Goal: Check status: Check status

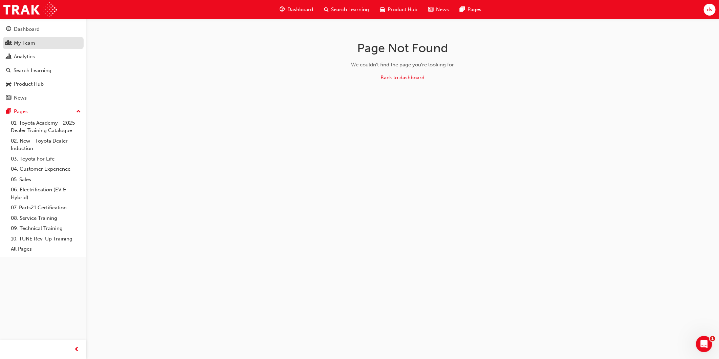
click at [24, 42] on div "My Team" at bounding box center [24, 43] width 21 height 8
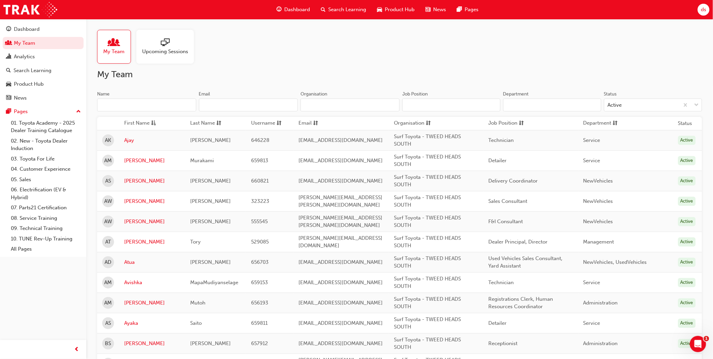
click at [517, 105] on input "Department" at bounding box center [552, 104] width 98 height 13
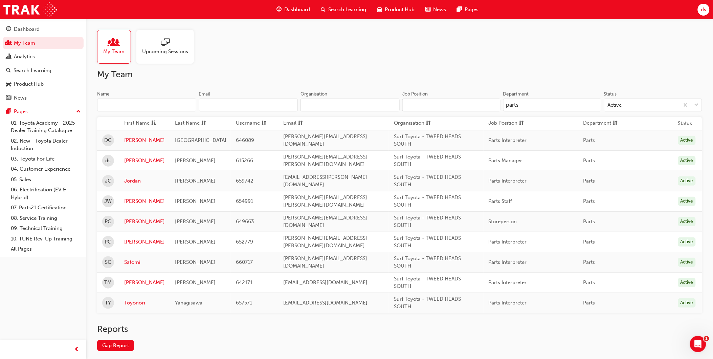
type input "parts"
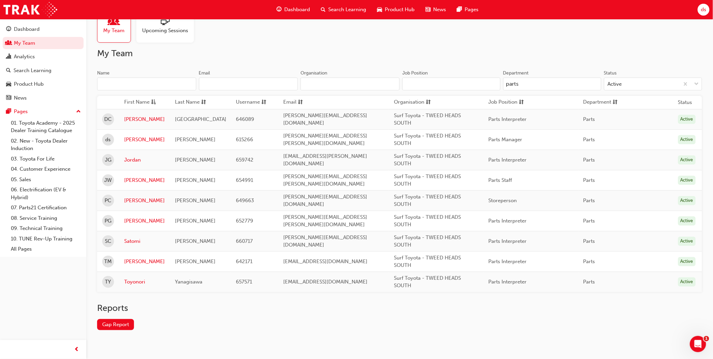
scroll to position [32, 0]
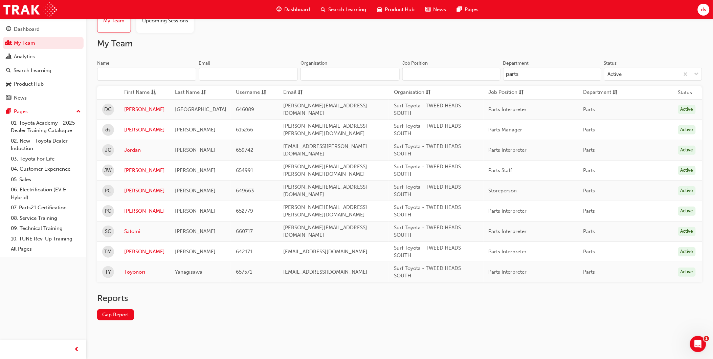
drag, startPoint x: 112, startPoint y: 315, endPoint x: 121, endPoint y: 312, distance: 9.2
click at [112, 315] on link "Gap Report" at bounding box center [115, 314] width 37 height 11
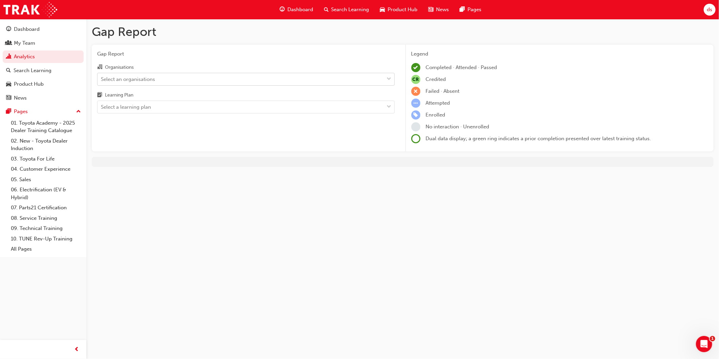
click at [204, 78] on div "Select an organisations" at bounding box center [240, 79] width 287 height 12
click at [101, 78] on input "Organisations Select an organisations" at bounding box center [101, 79] width 1 height 6
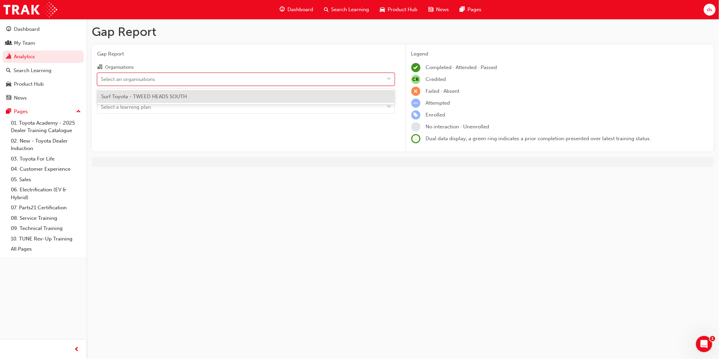
click at [205, 96] on div "Surf Toyota - TWEED HEADS SOUTH" at bounding box center [245, 96] width 297 height 13
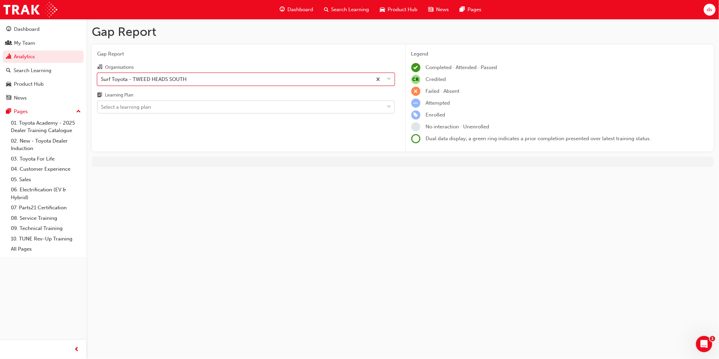
click at [161, 104] on div "Select a learning plan" at bounding box center [240, 107] width 287 height 12
click at [101, 104] on input "Learning Plan Select a learning plan" at bounding box center [101, 107] width 1 height 6
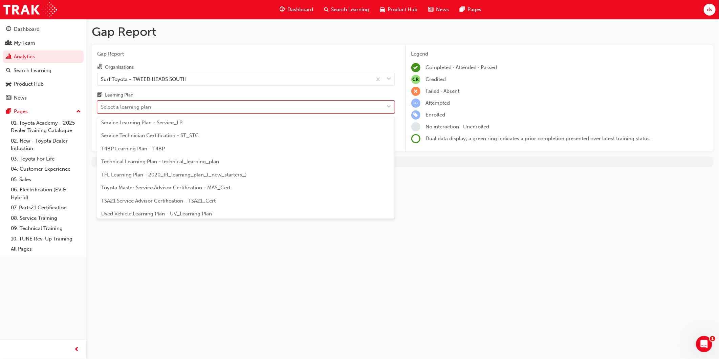
scroll to position [292, 0]
click at [163, 133] on span "Technical Learning Plan - technical_learning_plan" at bounding box center [160, 133] width 118 height 6
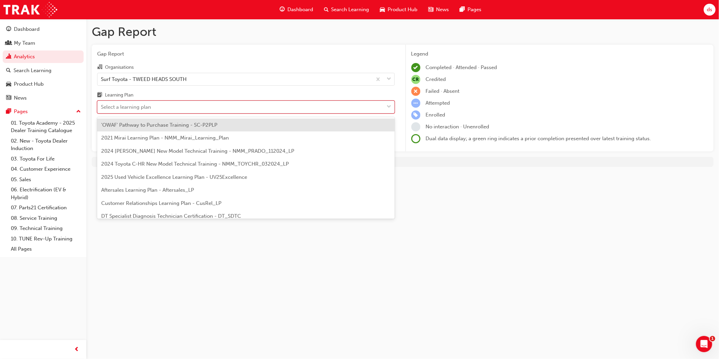
click at [278, 107] on div "Select a learning plan" at bounding box center [240, 107] width 287 height 12
click at [101, 107] on input "Learning Plan option Technical Learning Plan - technical_learning_plan, selecte…" at bounding box center [101, 107] width 1 height 6
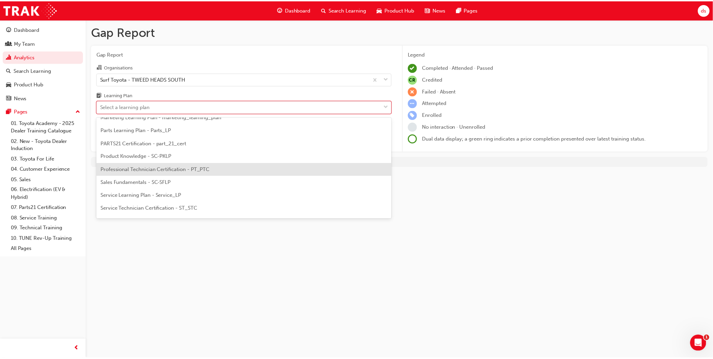
scroll to position [188, 0]
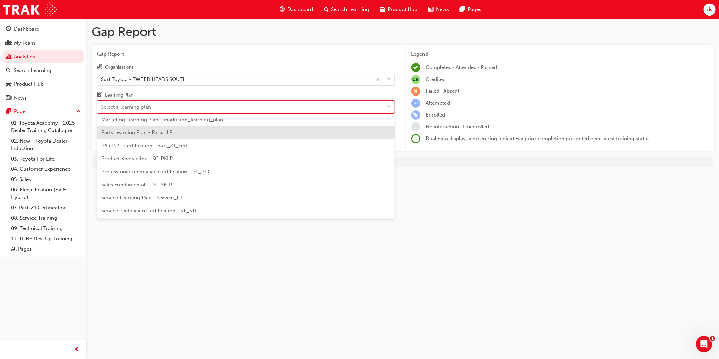
drag, startPoint x: 158, startPoint y: 134, endPoint x: 239, endPoint y: 167, distance: 87.6
click at [159, 135] on span "Parts Learning Plan - Parts_LP" at bounding box center [136, 132] width 71 height 6
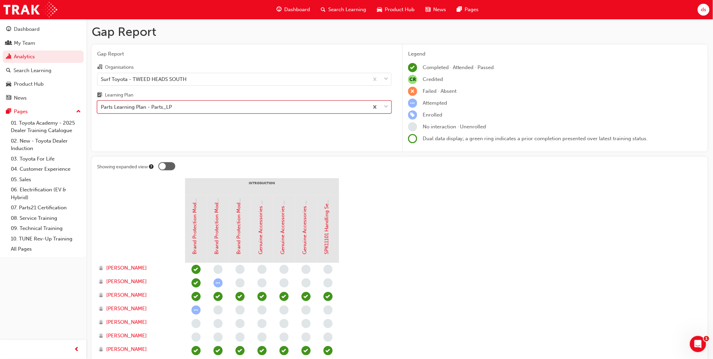
click at [308, 107] on div "Parts Learning Plan - Parts_LP" at bounding box center [232, 107] width 271 height 12
click at [101, 107] on input "Learning Plan option Parts Learning Plan - Parts_LP, selected. 0 results availa…" at bounding box center [101, 107] width 1 height 6
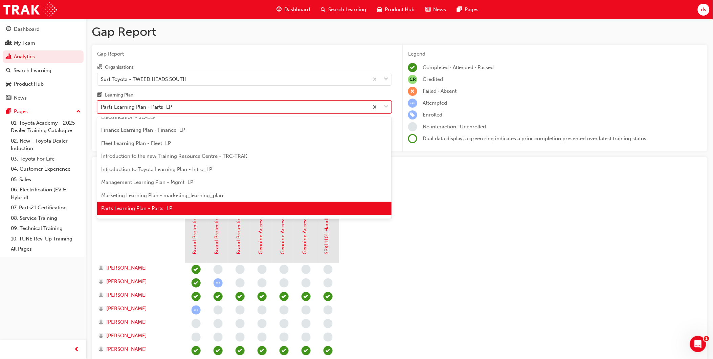
scroll to position [187, 0]
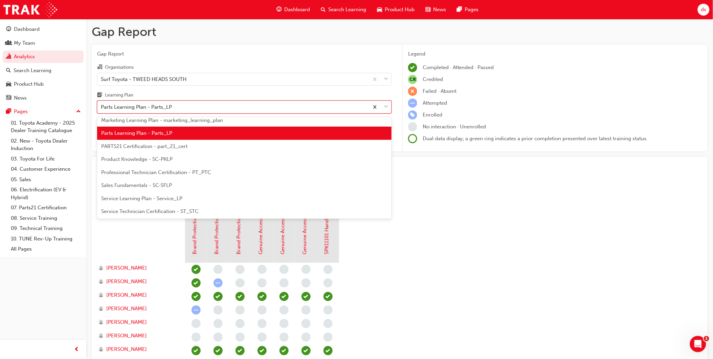
click at [184, 146] on span "PARTS21 Certification - part_21_cert" at bounding box center [144, 146] width 86 height 6
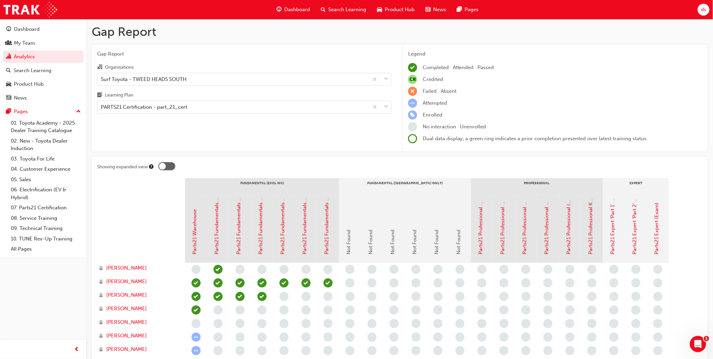
click at [299, 8] on span "Dashboard" at bounding box center [297, 10] width 26 height 8
